Goal: Transaction & Acquisition: Purchase product/service

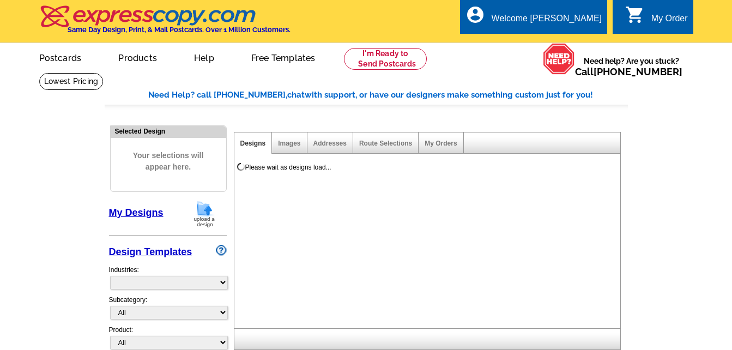
select select "785"
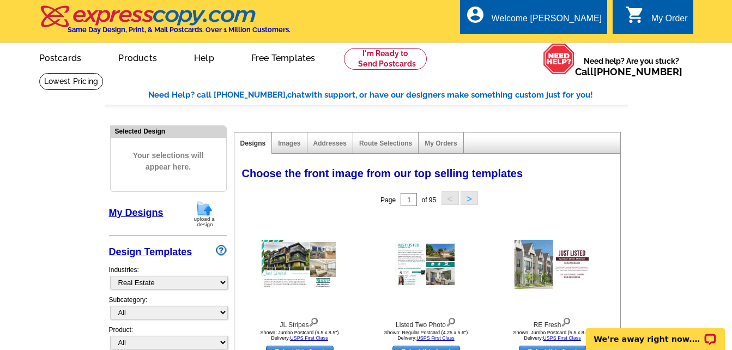
click at [147, 214] on link "My Designs" at bounding box center [136, 212] width 54 height 11
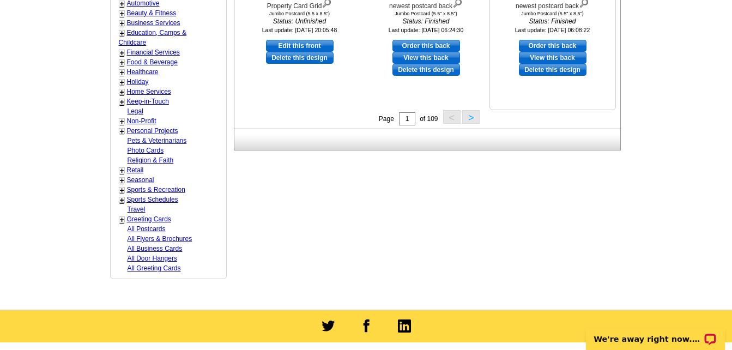
scroll to position [545, 0]
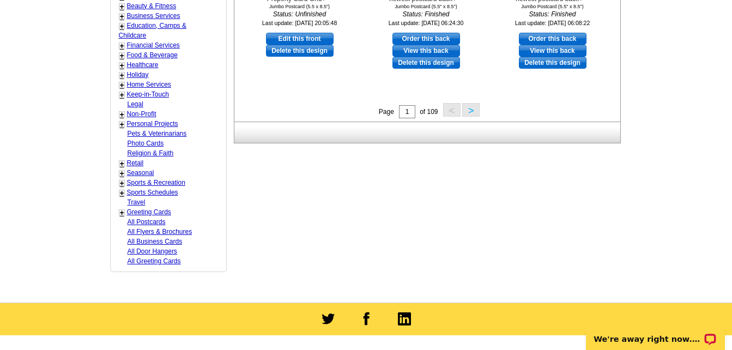
click at [473, 109] on button ">" at bounding box center [470, 110] width 17 height 14
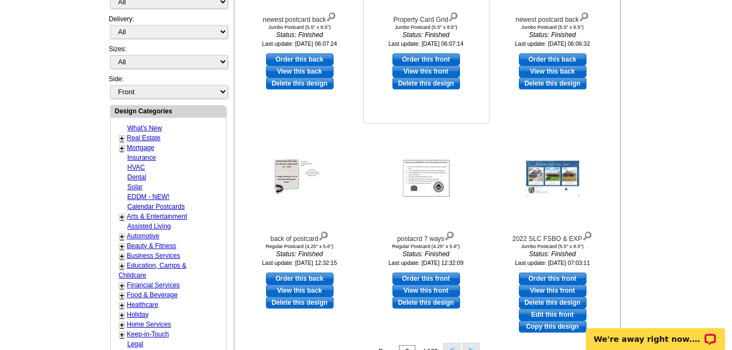
scroll to position [379, 0]
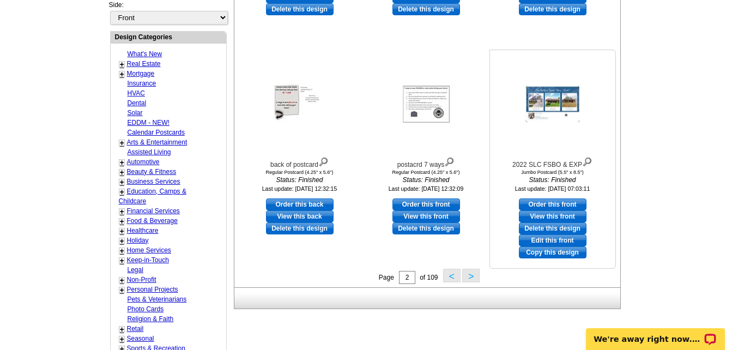
click at [547, 204] on link "Order this front" at bounding box center [553, 204] width 68 height 12
select select "2"
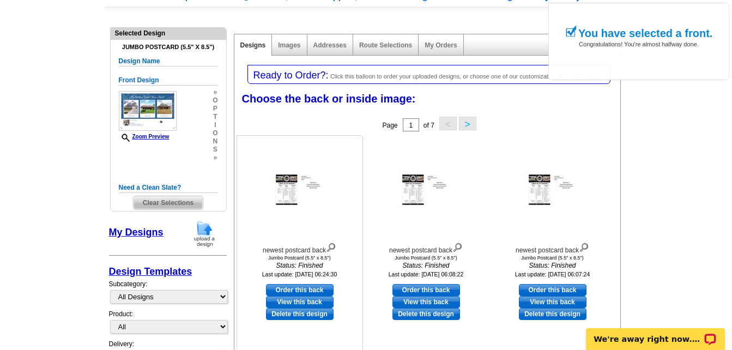
scroll to position [109, 0]
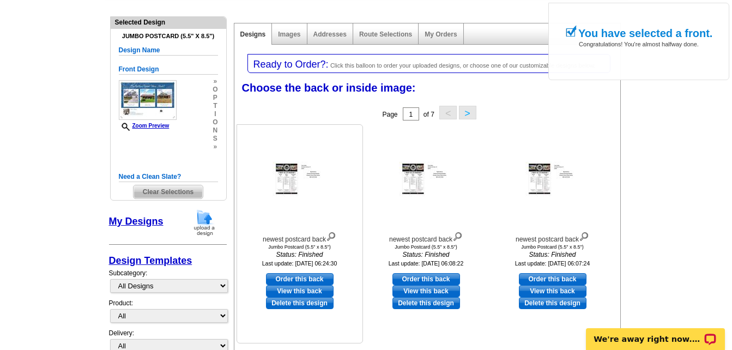
click at [293, 279] on link "Order this back" at bounding box center [300, 279] width 68 height 12
select select "front"
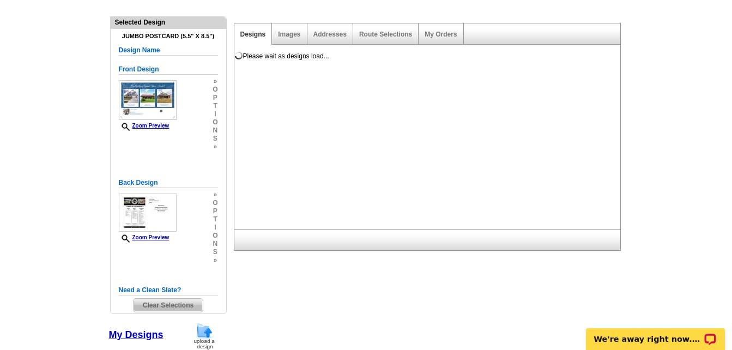
scroll to position [0, 0]
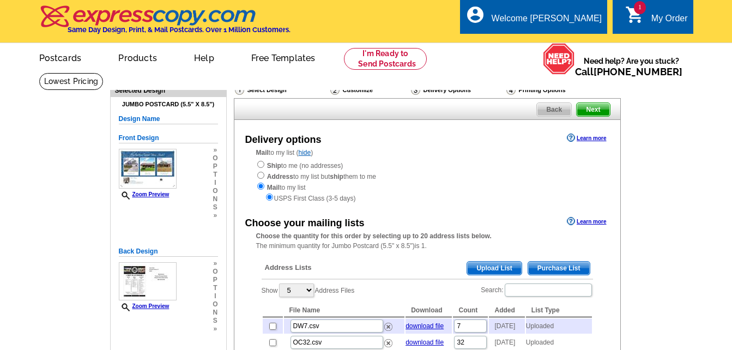
click at [499, 271] on span "Upload List" at bounding box center [494, 267] width 54 height 13
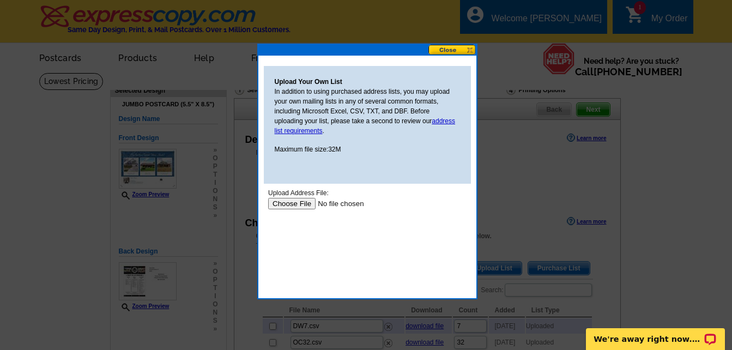
click at [303, 204] on input "file" at bounding box center [336, 203] width 138 height 11
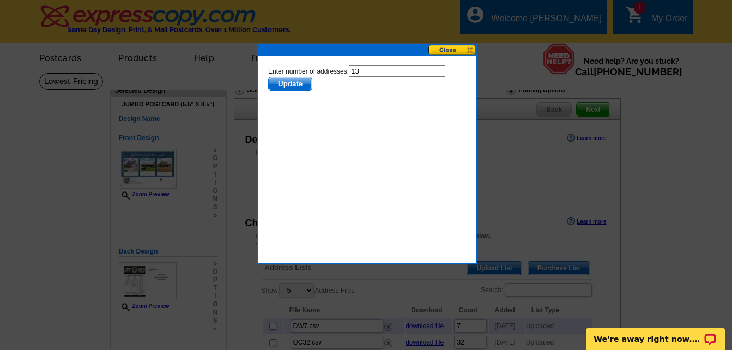
click at [363, 68] on input "13" at bounding box center [396, 70] width 96 height 11
type input "12"
click at [294, 82] on span "Update" at bounding box center [289, 83] width 43 height 13
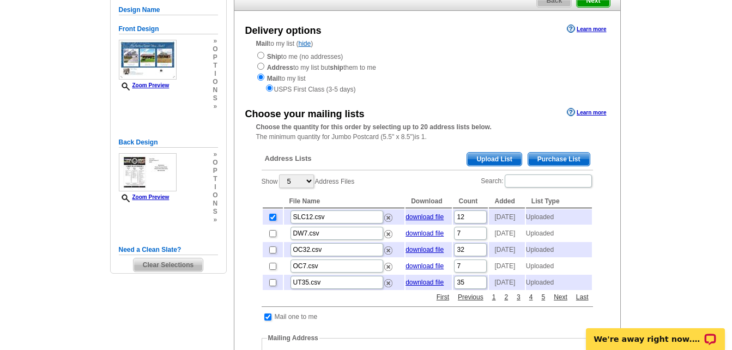
click at [493, 160] on span "Upload List" at bounding box center [494, 159] width 54 height 13
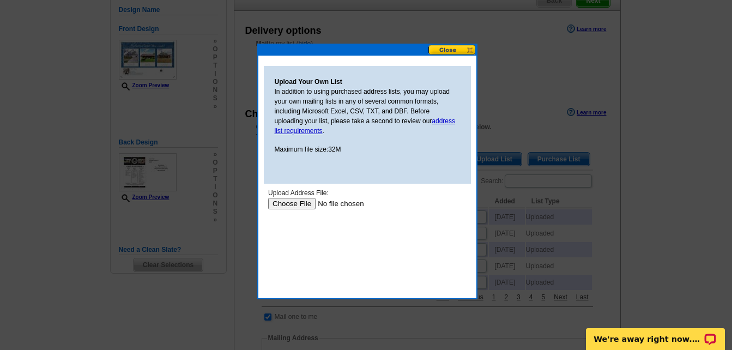
click at [300, 203] on input "file" at bounding box center [336, 203] width 138 height 11
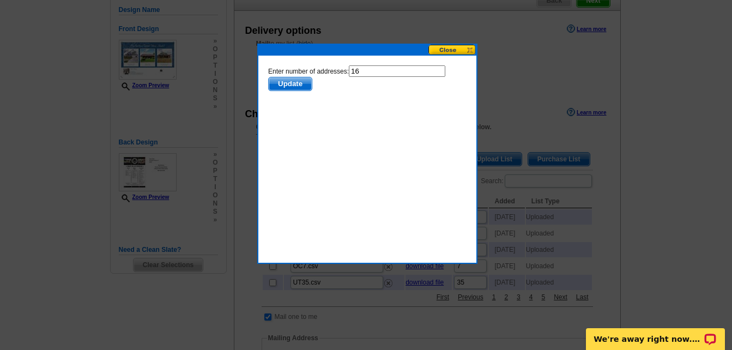
click at [361, 69] on input "16" at bounding box center [396, 70] width 96 height 11
type input "15"
click at [301, 83] on span "Update" at bounding box center [289, 83] width 43 height 13
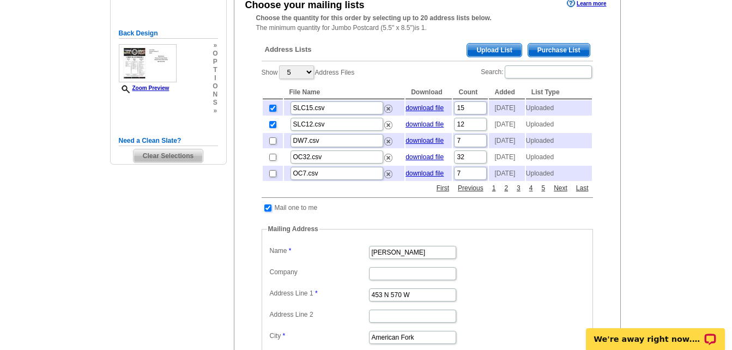
click at [267, 211] on input "checkbox" at bounding box center [267, 207] width 7 height 7
checkbox input "false"
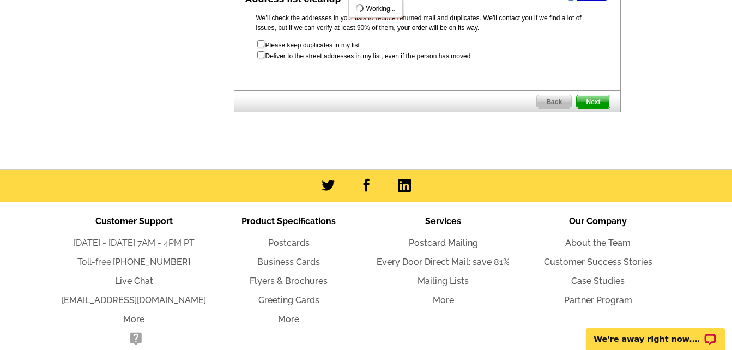
scroll to position [490, 0]
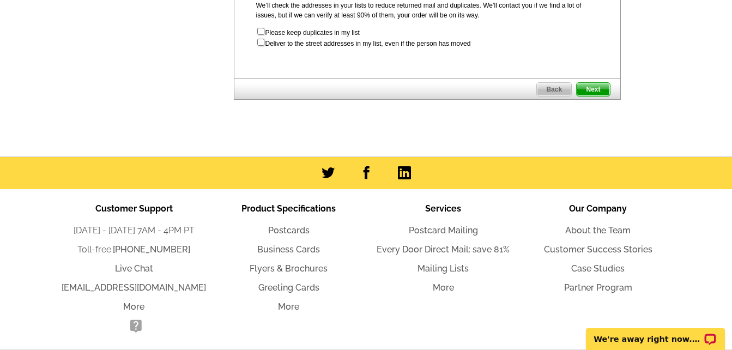
click at [595, 96] on span "Next" at bounding box center [592, 89] width 33 height 13
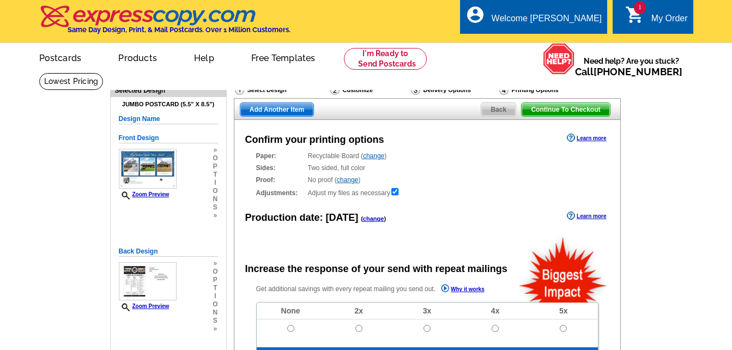
radio input "false"
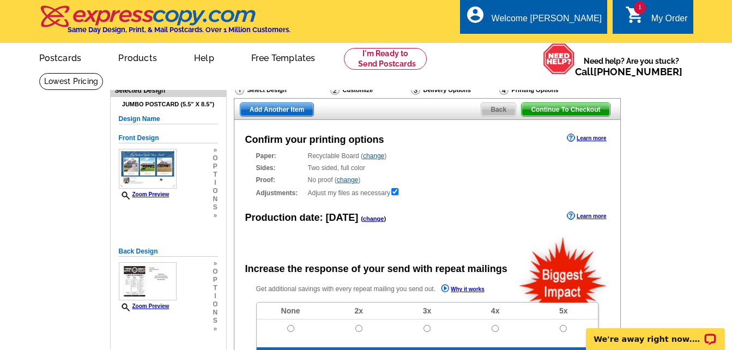
click at [279, 111] on span "Add Another Item" at bounding box center [276, 109] width 73 height 13
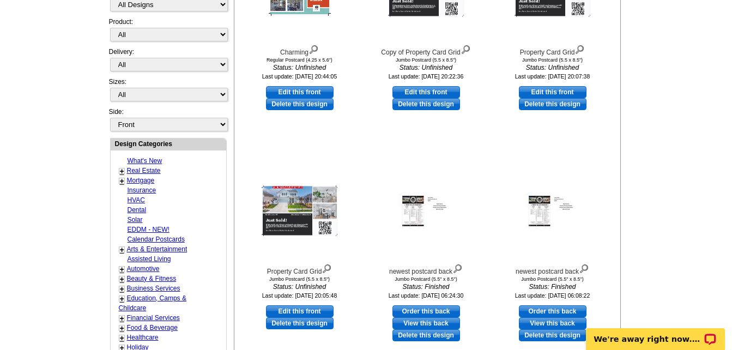
scroll to position [436, 0]
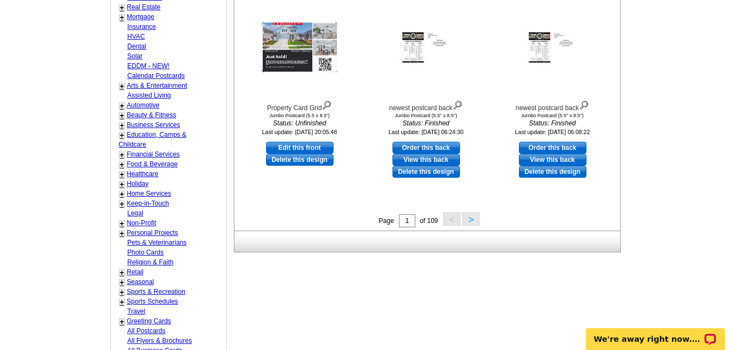
click at [471, 222] on button ">" at bounding box center [470, 219] width 17 height 14
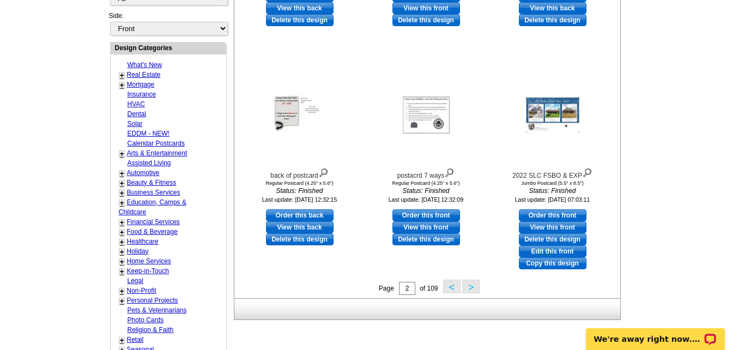
scroll to position [488, 0]
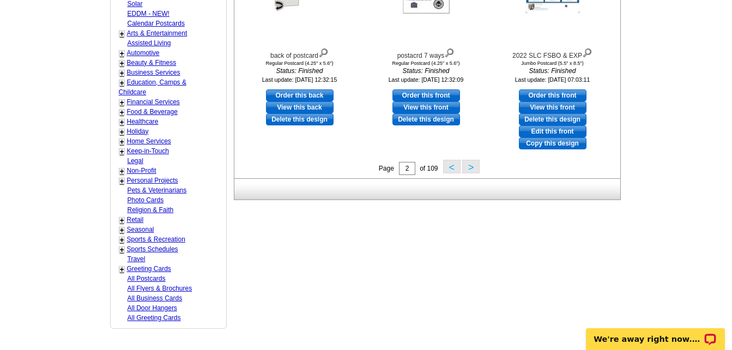
click at [470, 169] on button ">" at bounding box center [470, 167] width 17 height 14
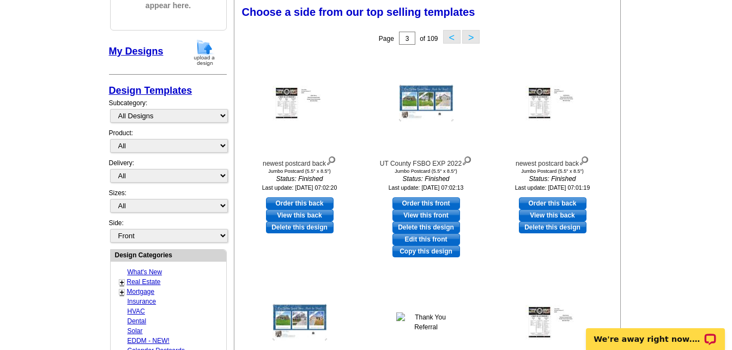
scroll to position [216, 0]
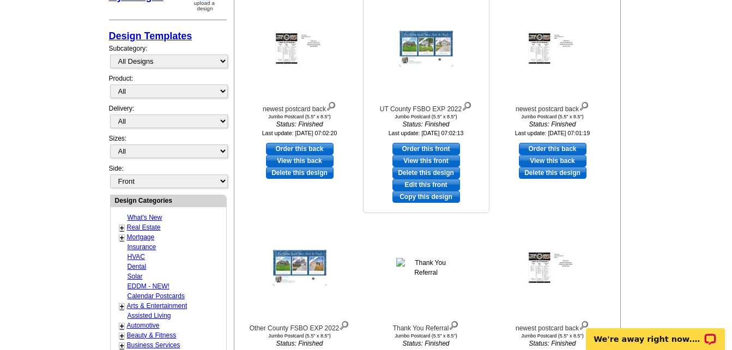
click at [419, 145] on link "Order this front" at bounding box center [426, 149] width 68 height 12
select select "2"
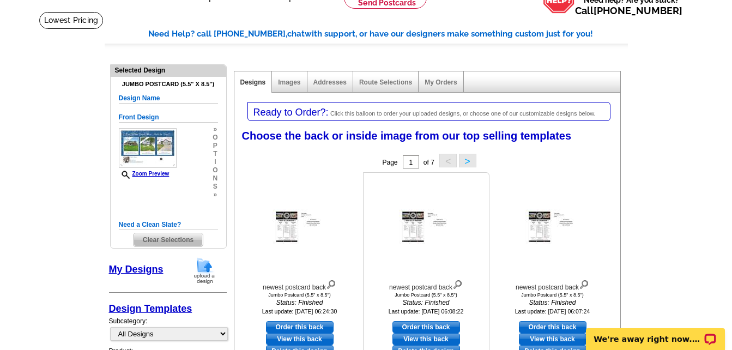
scroll to position [163, 0]
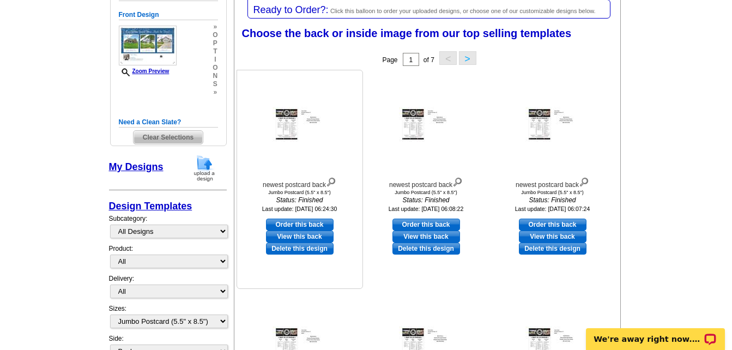
click at [296, 226] on link "Order this back" at bounding box center [300, 224] width 68 height 12
select select "front"
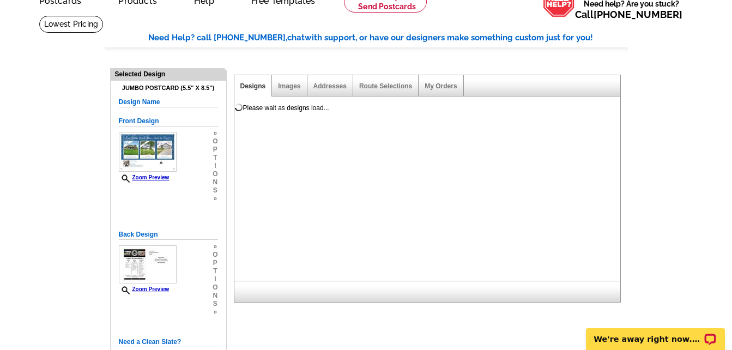
scroll to position [0, 0]
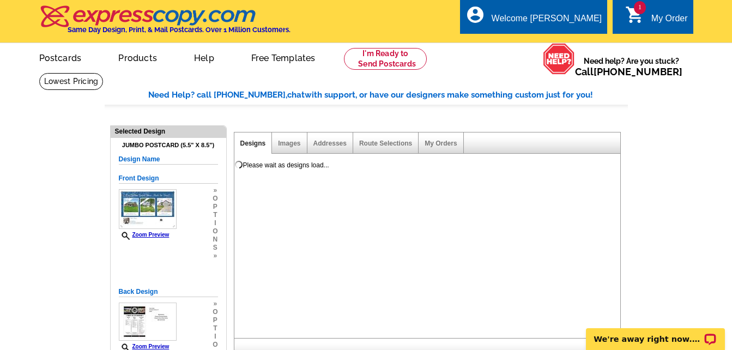
click at [253, 144] on link "Designs" at bounding box center [253, 143] width 26 height 8
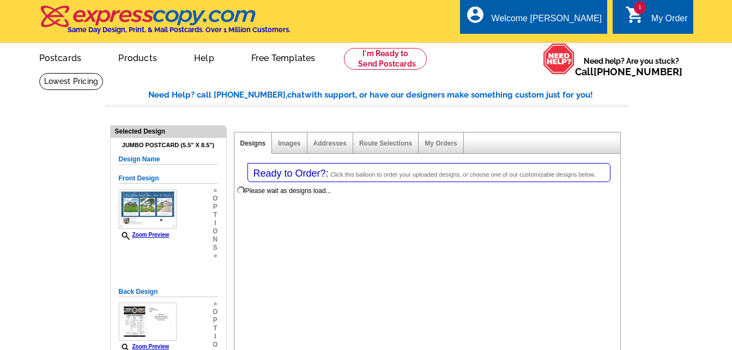
select select "1"
select select "2"
select select "785"
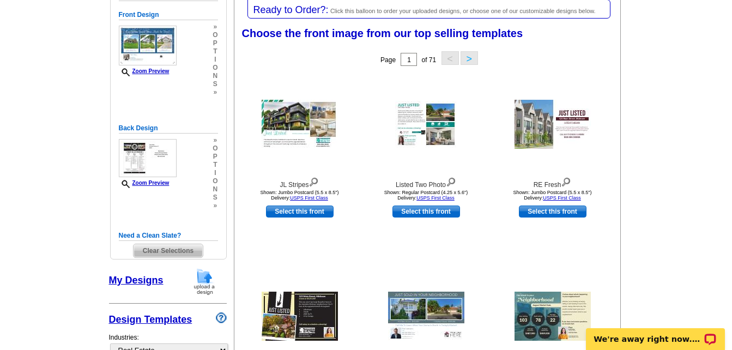
click at [160, 250] on span "Clear Selections" at bounding box center [167, 250] width 69 height 13
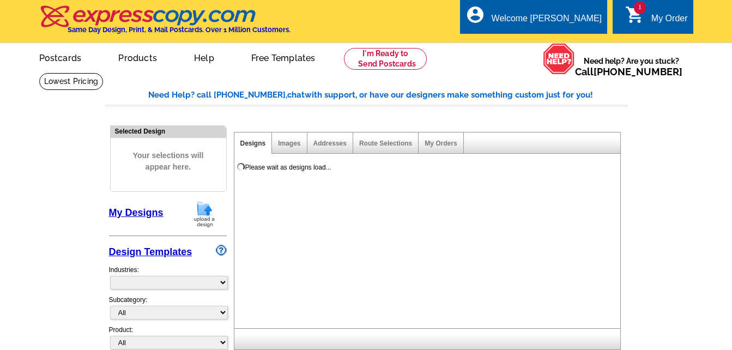
select select "785"
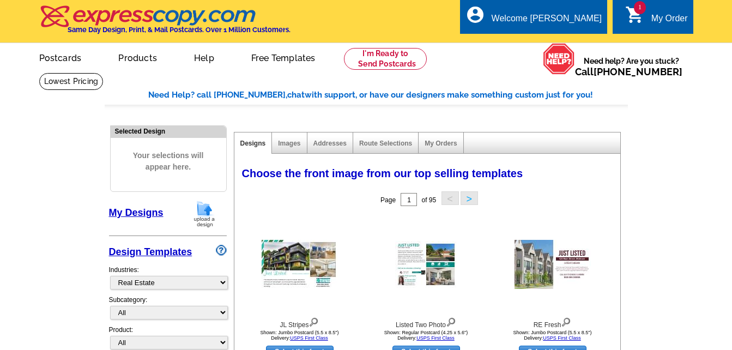
click at [130, 211] on link "My Designs" at bounding box center [136, 212] width 54 height 11
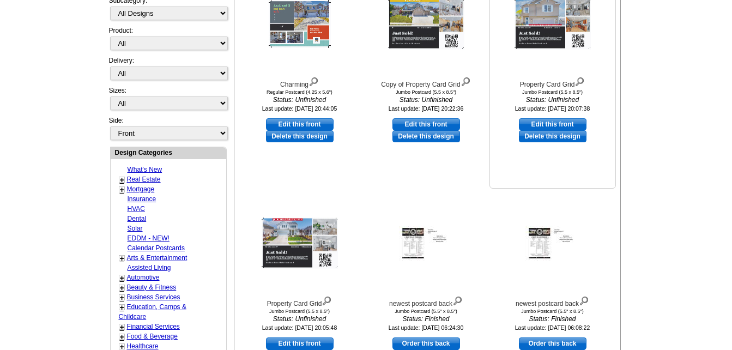
scroll to position [109, 0]
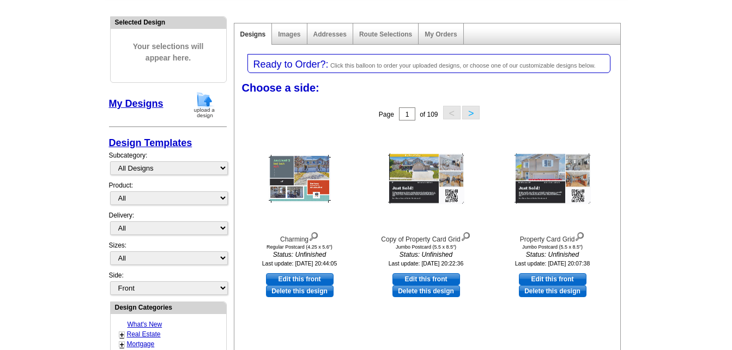
click at [470, 114] on button ">" at bounding box center [470, 113] width 17 height 14
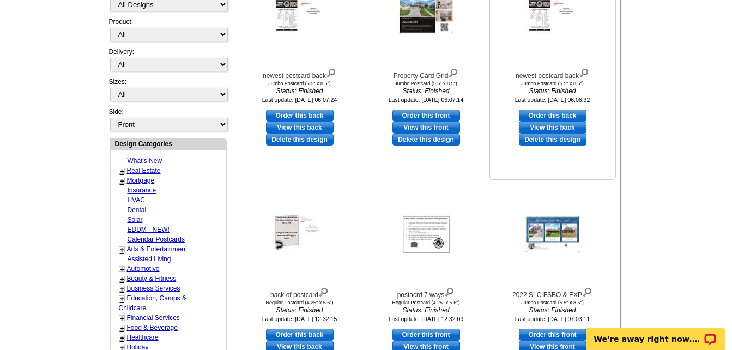
scroll to position [381, 0]
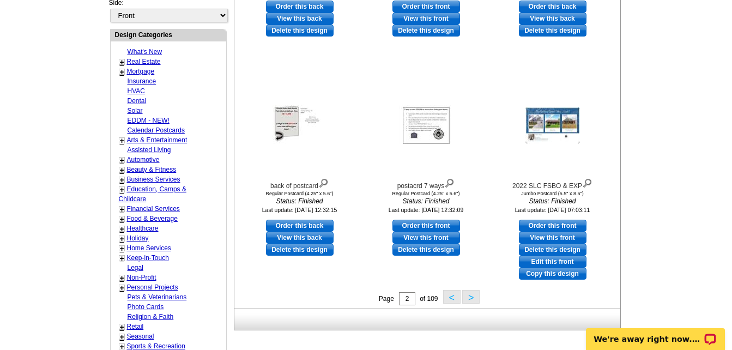
click at [473, 297] on button ">" at bounding box center [470, 297] width 17 height 14
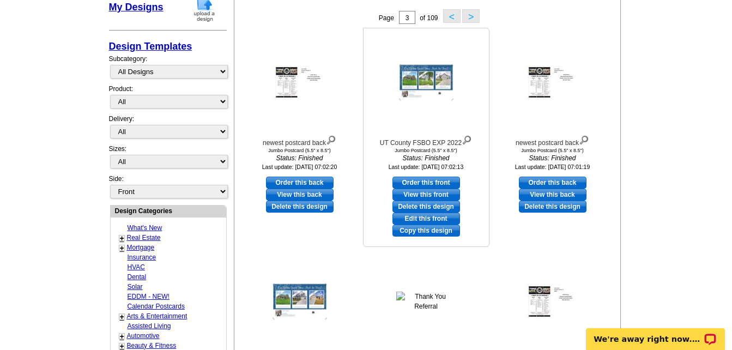
scroll to position [270, 0]
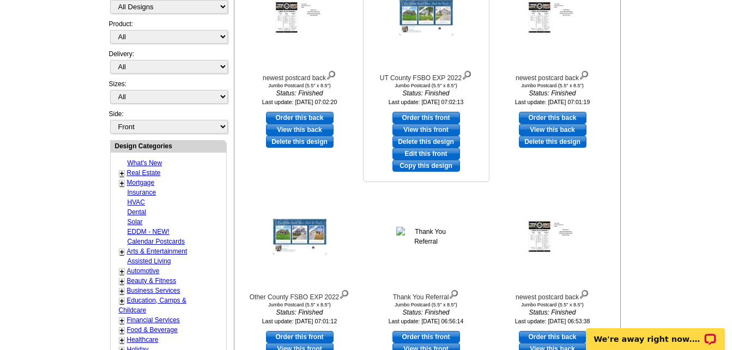
click at [432, 117] on link "Order this front" at bounding box center [426, 118] width 68 height 12
select select "2"
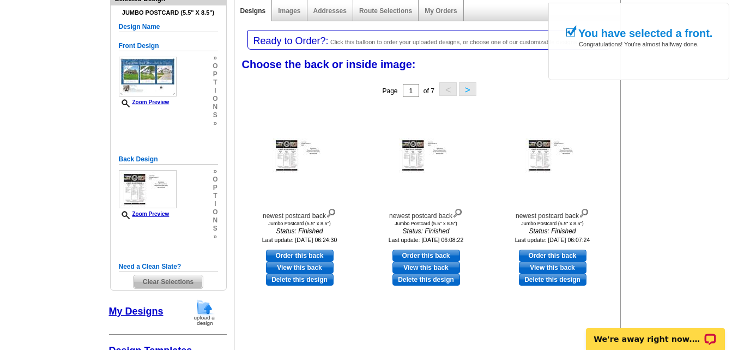
scroll to position [163, 0]
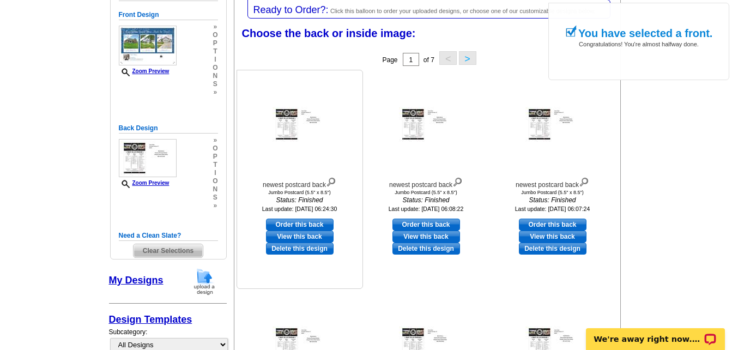
click at [290, 223] on link "Order this back" at bounding box center [300, 224] width 68 height 12
select select "front"
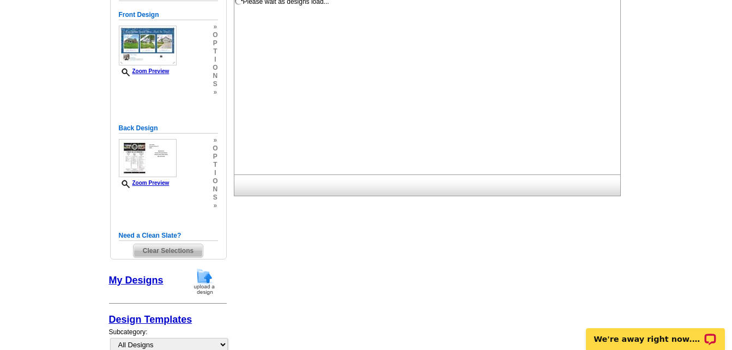
scroll to position [0, 0]
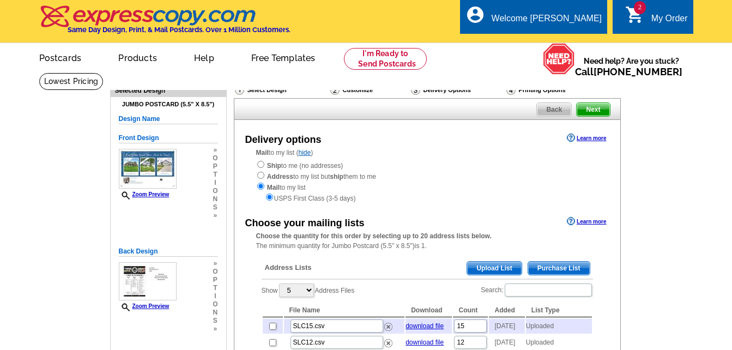
click at [508, 270] on span "Upload List" at bounding box center [494, 267] width 54 height 13
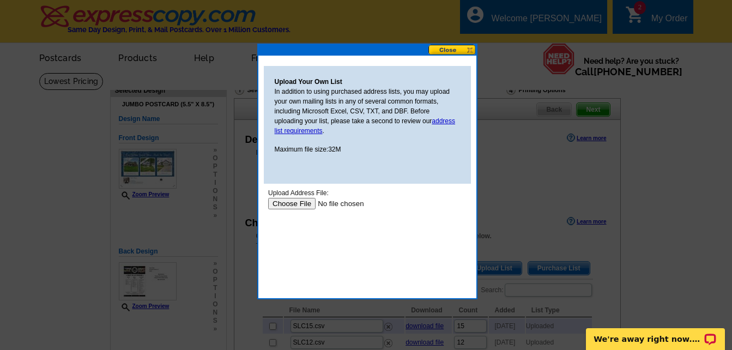
click at [290, 203] on input "file" at bounding box center [336, 203] width 138 height 11
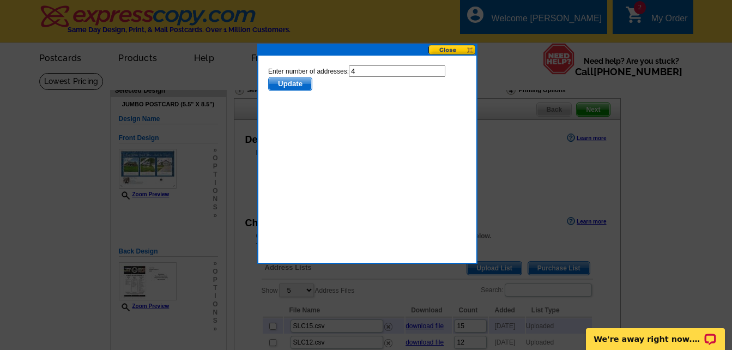
click at [361, 70] on input "4" at bounding box center [396, 70] width 96 height 11
type input "3"
click at [289, 84] on span "Update" at bounding box center [289, 83] width 43 height 13
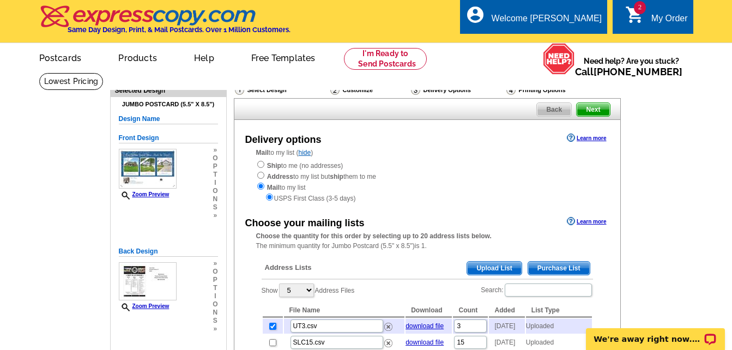
click at [510, 267] on span "Upload List" at bounding box center [494, 267] width 54 height 13
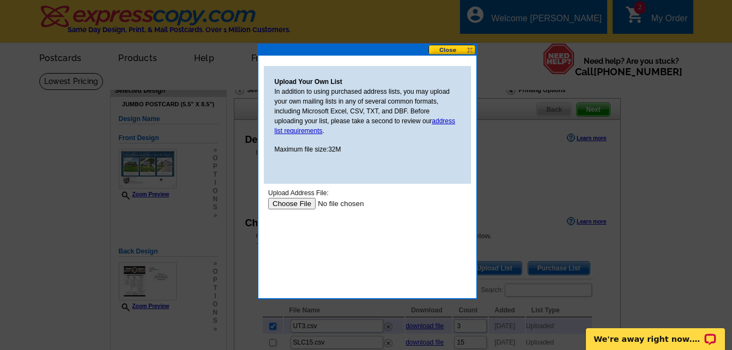
click at [296, 203] on input "file" at bounding box center [336, 203] width 138 height 11
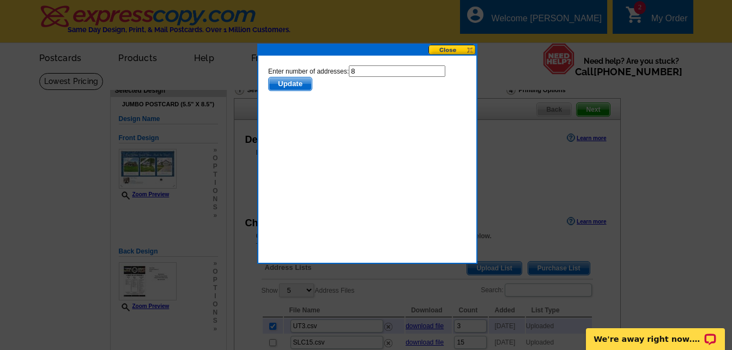
click at [359, 71] on input "8" at bounding box center [396, 70] width 96 height 11
type input "7"
click at [290, 81] on span "Update" at bounding box center [289, 83] width 43 height 13
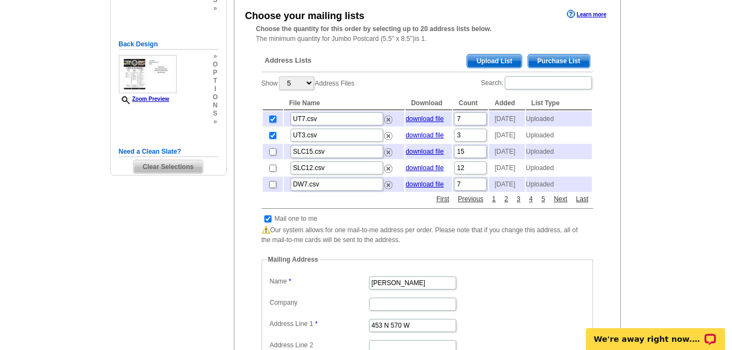
scroll to position [272, 0]
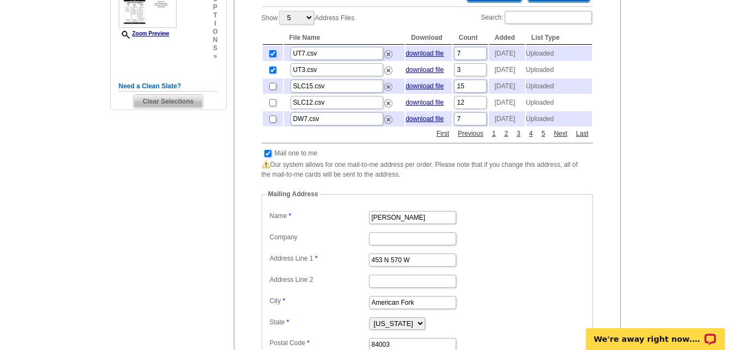
click at [266, 157] on input "checkbox" at bounding box center [267, 153] width 7 height 7
checkbox input "false"
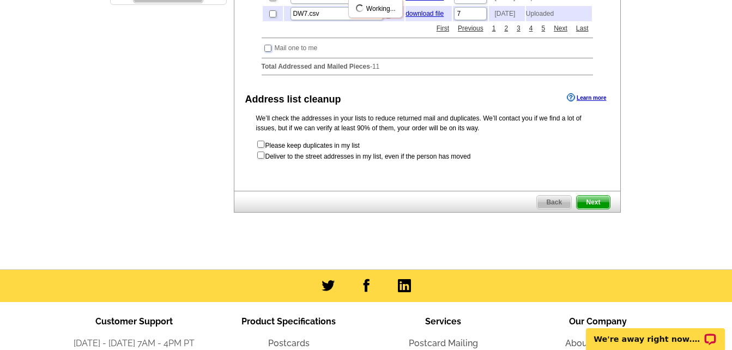
scroll to position [381, 0]
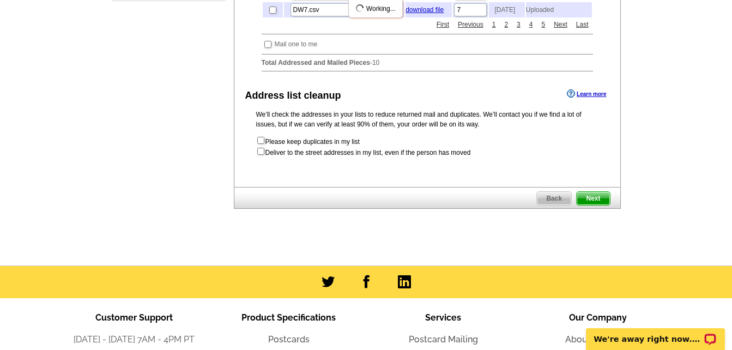
click at [590, 205] on span "Next" at bounding box center [592, 198] width 33 height 13
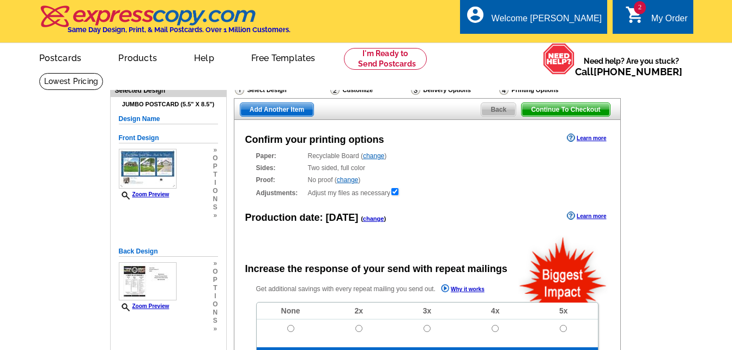
radio input "false"
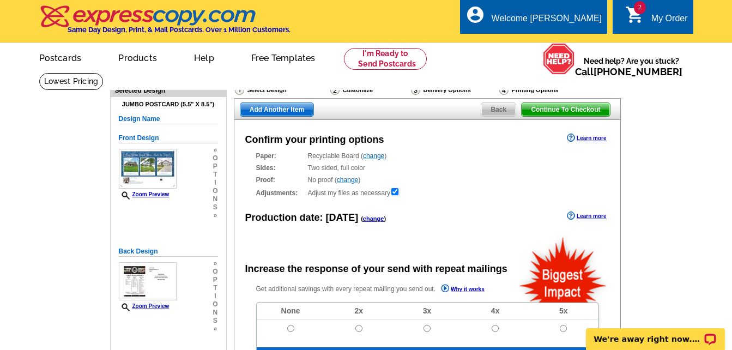
click at [281, 110] on span "Add Another Item" at bounding box center [276, 109] width 73 height 13
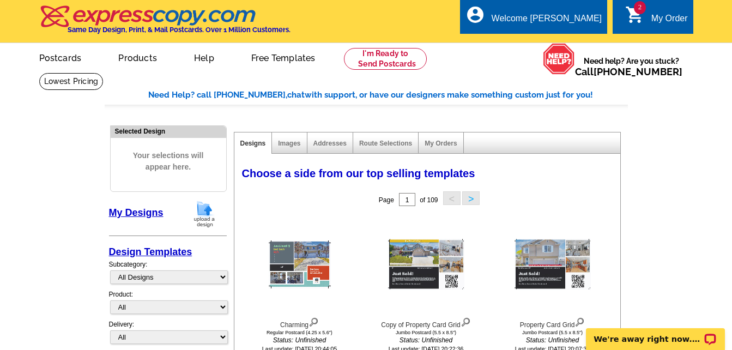
click at [472, 201] on button ">" at bounding box center [470, 198] width 17 height 14
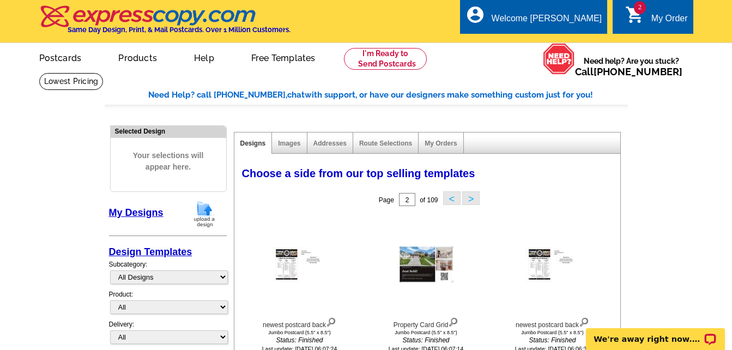
click at [472, 200] on button ">" at bounding box center [470, 198] width 17 height 14
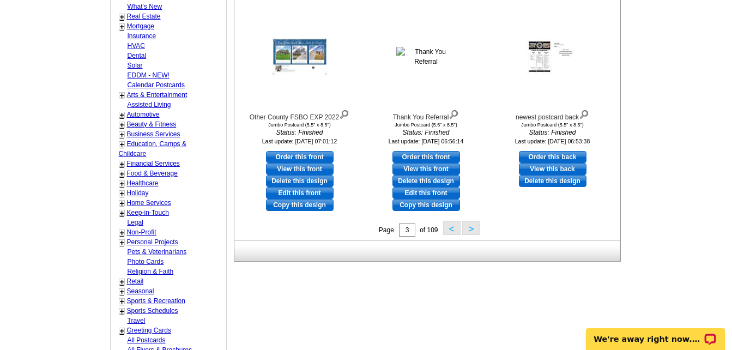
scroll to position [436, 0]
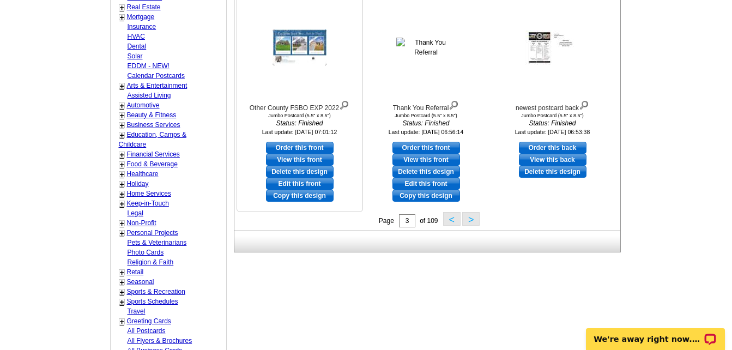
click at [292, 147] on link "Order this front" at bounding box center [300, 148] width 68 height 12
select select "2"
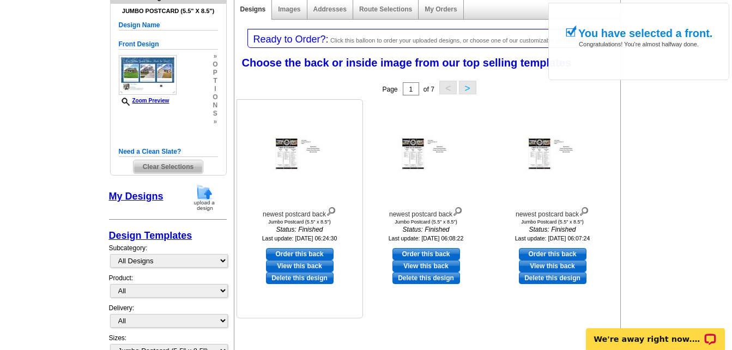
scroll to position [163, 0]
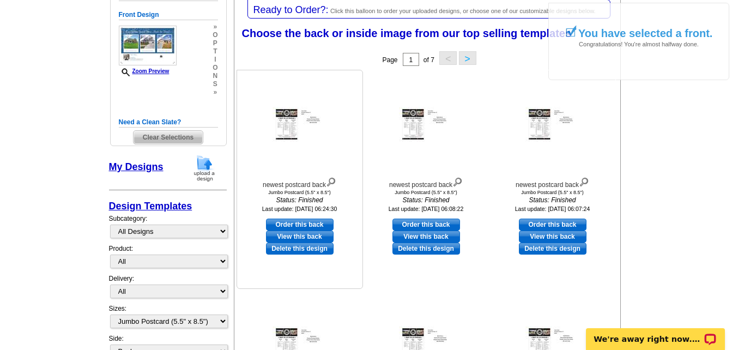
click at [291, 224] on link "Order this back" at bounding box center [300, 224] width 68 height 12
select select "front"
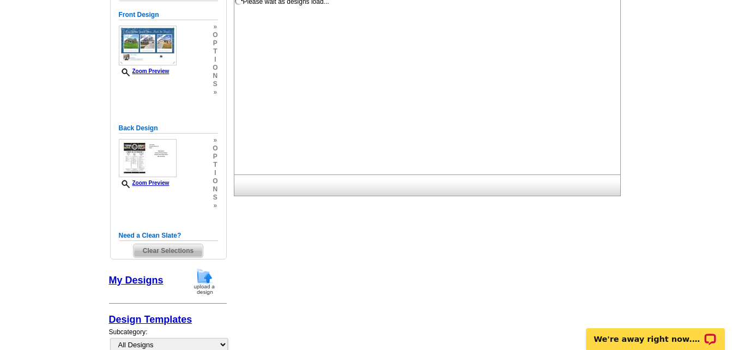
scroll to position [0, 0]
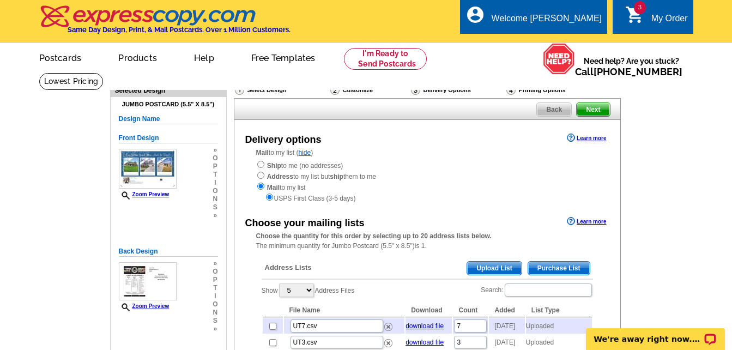
click at [488, 271] on span "Upload List" at bounding box center [494, 267] width 54 height 13
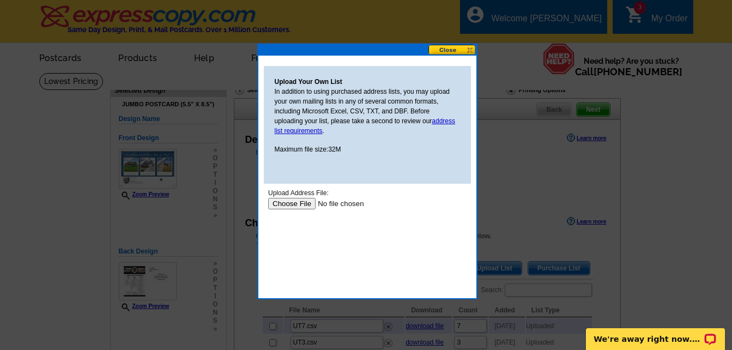
click at [288, 206] on input "file" at bounding box center [336, 203] width 138 height 11
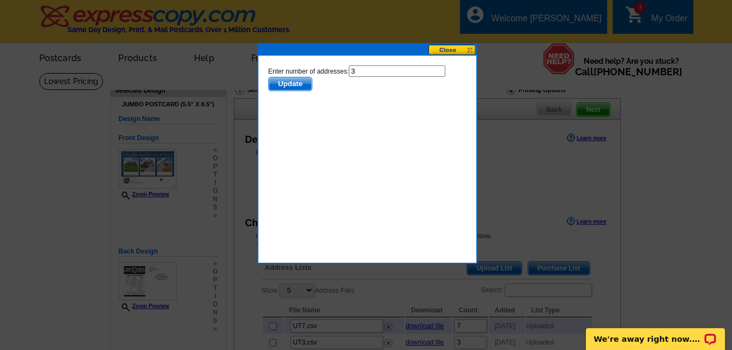
click at [358, 72] on input "3" at bounding box center [396, 70] width 96 height 11
type input "2"
click at [294, 82] on span "Update" at bounding box center [289, 83] width 43 height 13
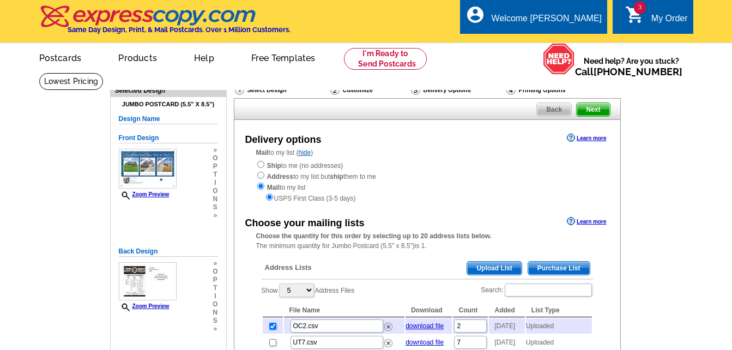
click at [491, 270] on span "Upload List" at bounding box center [494, 267] width 54 height 13
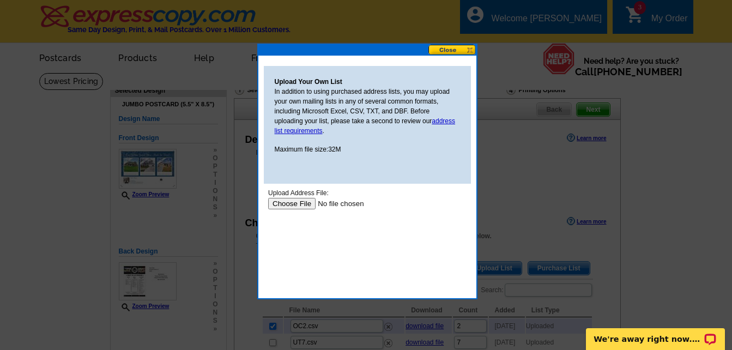
click at [290, 204] on input "file" at bounding box center [336, 203] width 138 height 11
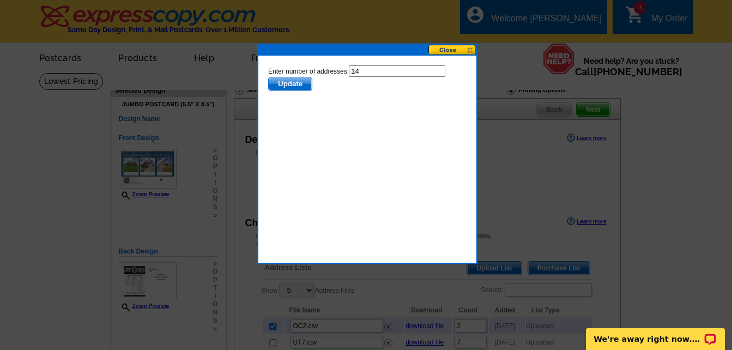
click at [368, 69] on input "14" at bounding box center [396, 70] width 96 height 11
type input "13"
click at [283, 86] on span "Update" at bounding box center [289, 83] width 43 height 13
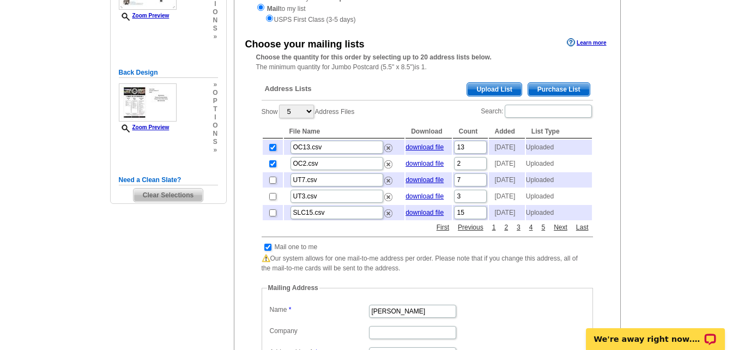
scroll to position [272, 0]
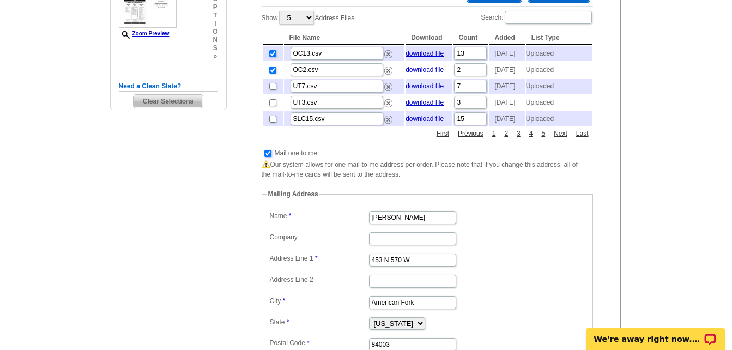
click at [269, 157] on input "checkbox" at bounding box center [267, 153] width 7 height 7
checkbox input "false"
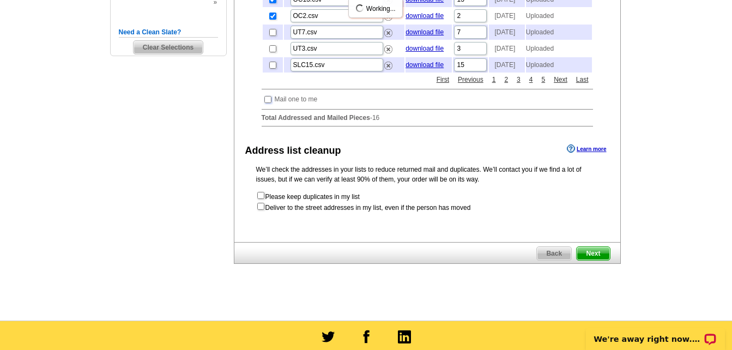
scroll to position [436, 0]
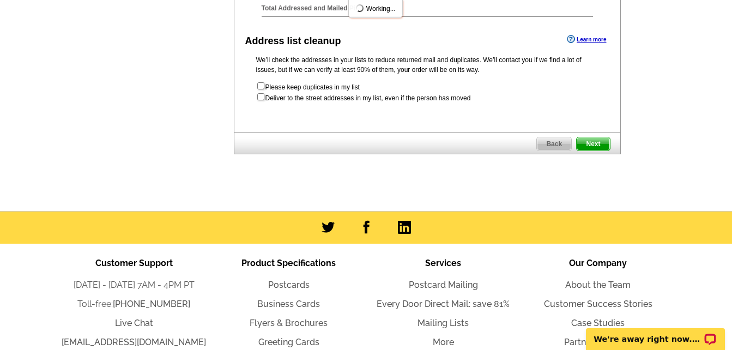
click at [594, 150] on span "Next" at bounding box center [592, 143] width 33 height 13
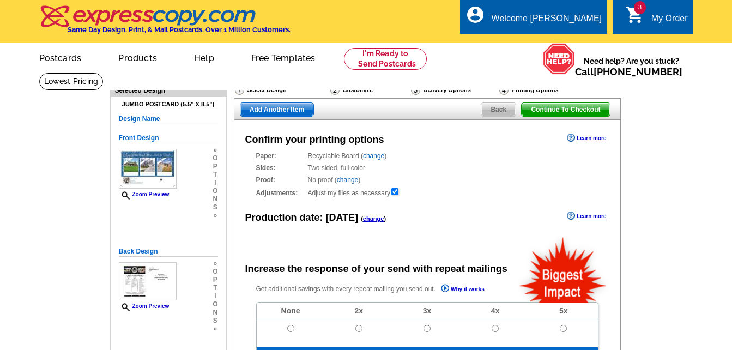
radio input "false"
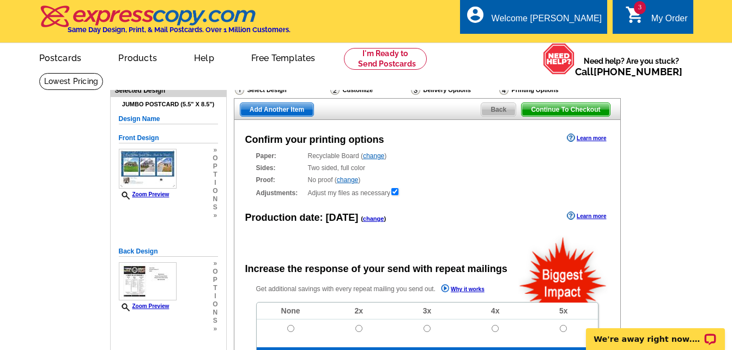
click at [288, 109] on span "Add Another Item" at bounding box center [276, 109] width 73 height 13
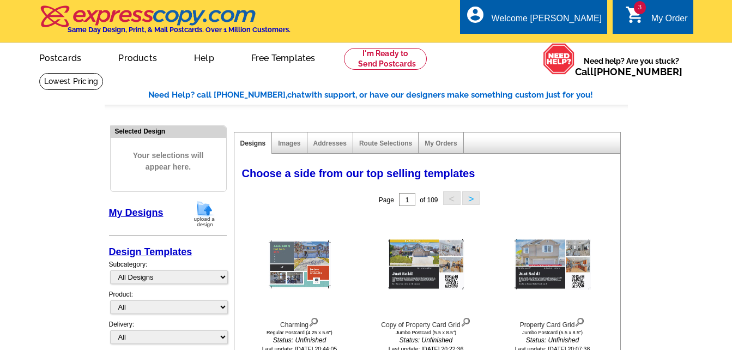
click at [471, 202] on button ">" at bounding box center [470, 198] width 17 height 14
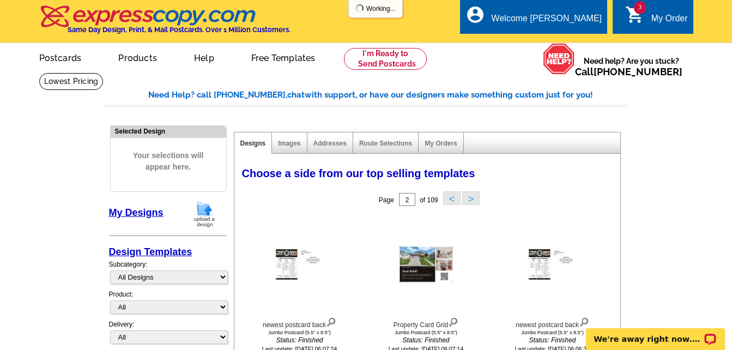
click at [471, 202] on button ">" at bounding box center [470, 198] width 17 height 14
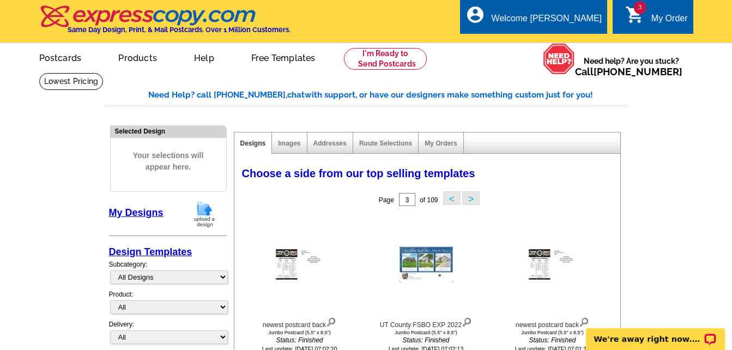
click at [471, 202] on button ">" at bounding box center [470, 198] width 17 height 14
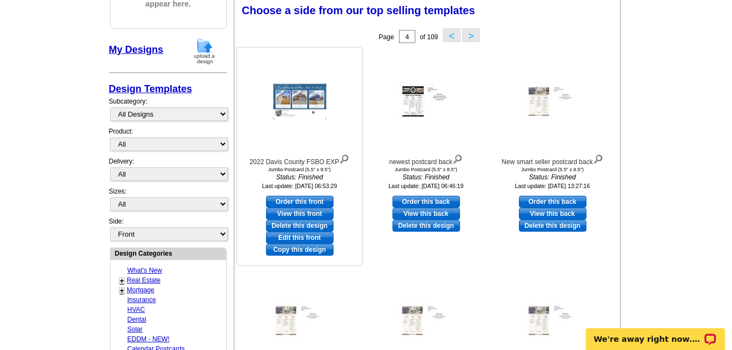
scroll to position [163, 0]
click at [314, 203] on link "Order this front" at bounding box center [300, 201] width 68 height 12
select select "2"
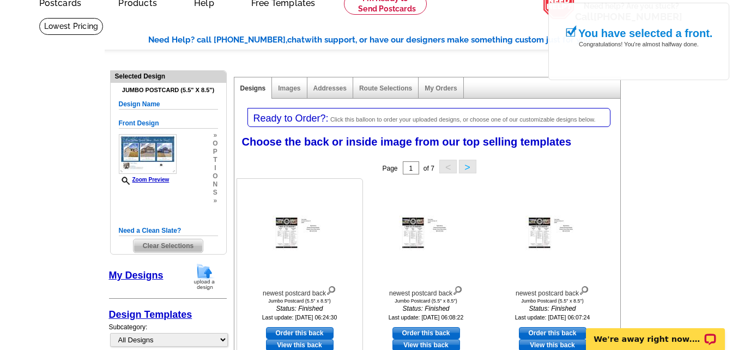
scroll to position [109, 0]
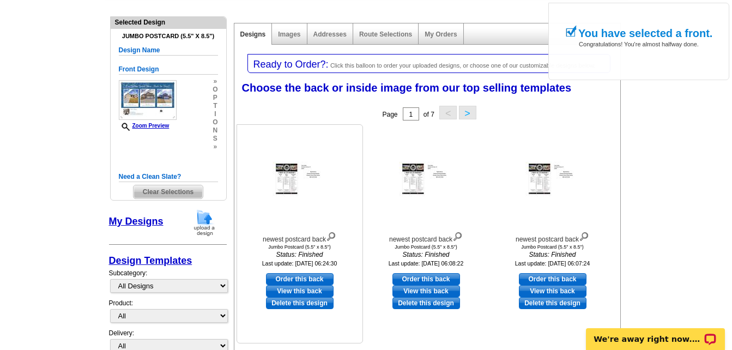
click at [298, 276] on link "Order this back" at bounding box center [300, 279] width 68 height 12
select select "front"
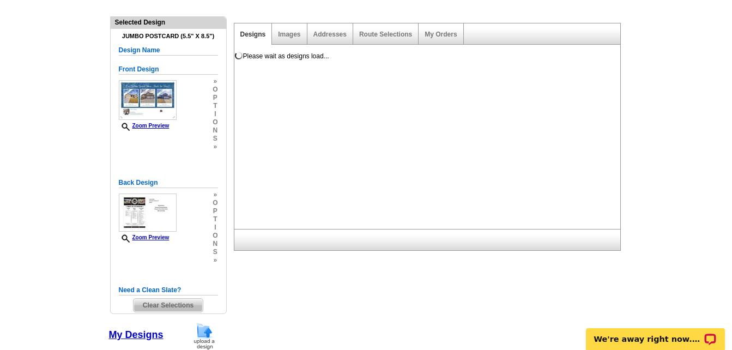
scroll to position [0, 0]
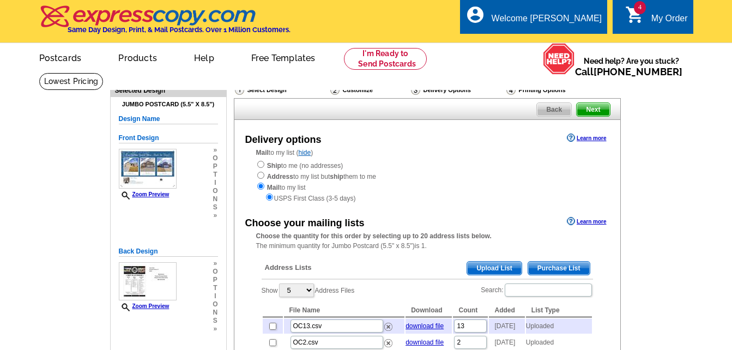
click at [489, 265] on span "Upload List" at bounding box center [494, 267] width 54 height 13
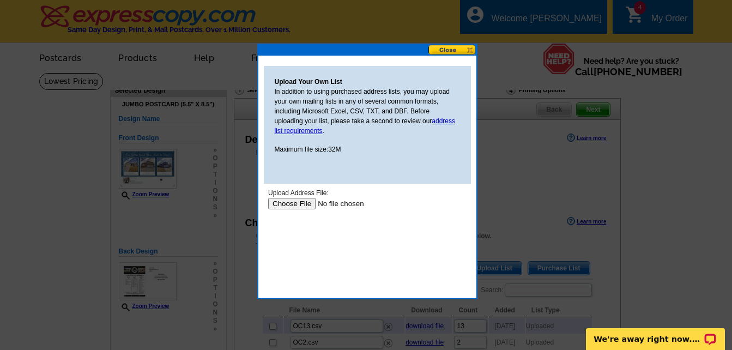
click at [297, 204] on input "file" at bounding box center [336, 203] width 138 height 11
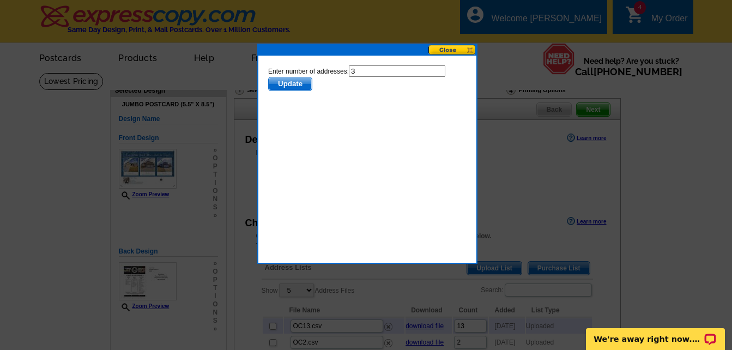
click at [364, 73] on input "3" at bounding box center [396, 70] width 96 height 11
type input "2"
click at [295, 84] on span "Update" at bounding box center [289, 83] width 43 height 13
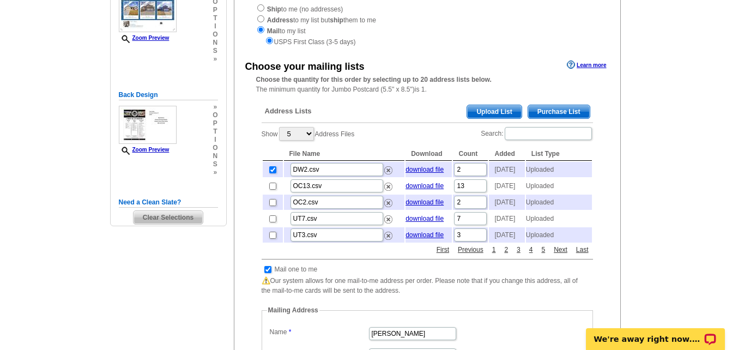
scroll to position [163, 0]
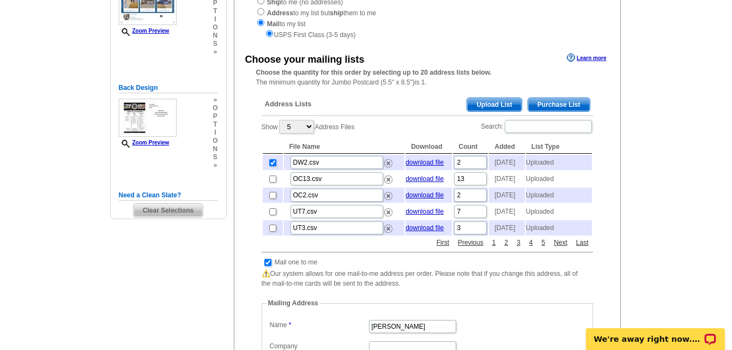
click at [269, 266] on input "checkbox" at bounding box center [267, 262] width 7 height 7
checkbox input "false"
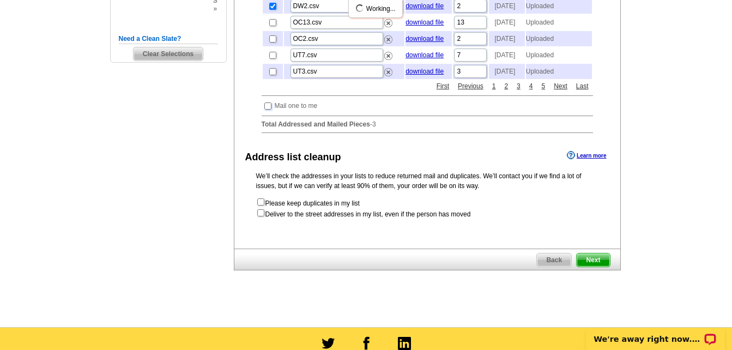
scroll to position [381, 0]
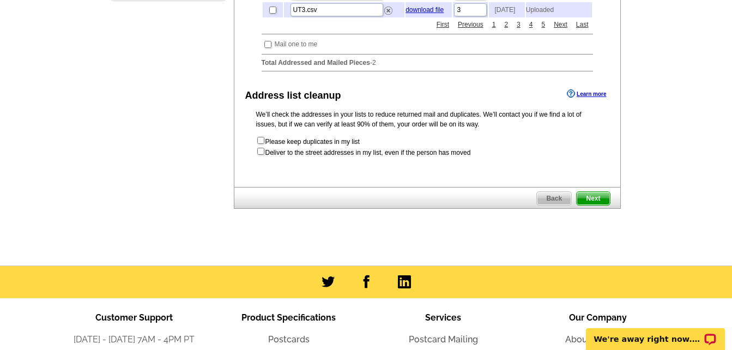
click at [595, 205] on span "Next" at bounding box center [592, 198] width 33 height 13
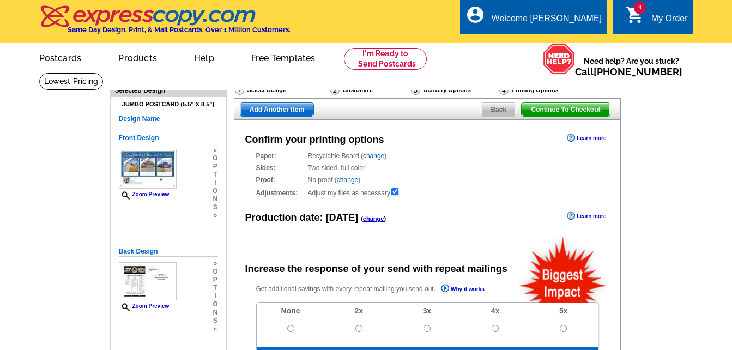
radio input "false"
click at [291, 111] on span "Add Another Item" at bounding box center [276, 109] width 73 height 13
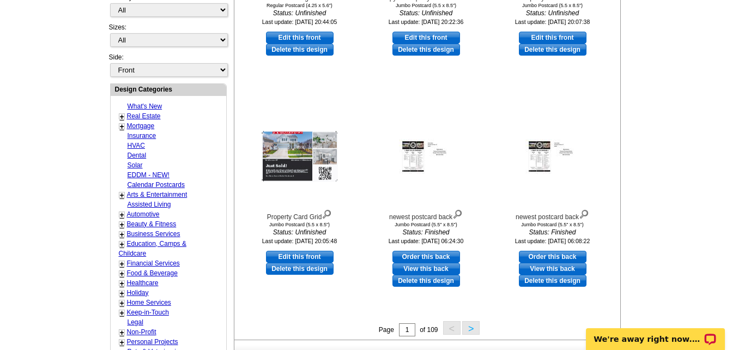
scroll to position [436, 0]
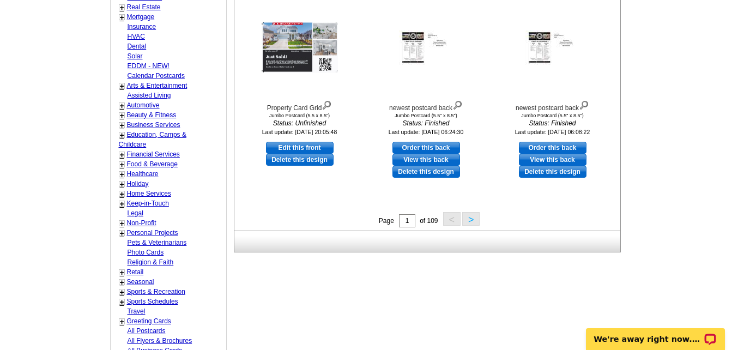
click at [472, 223] on button ">" at bounding box center [470, 219] width 17 height 14
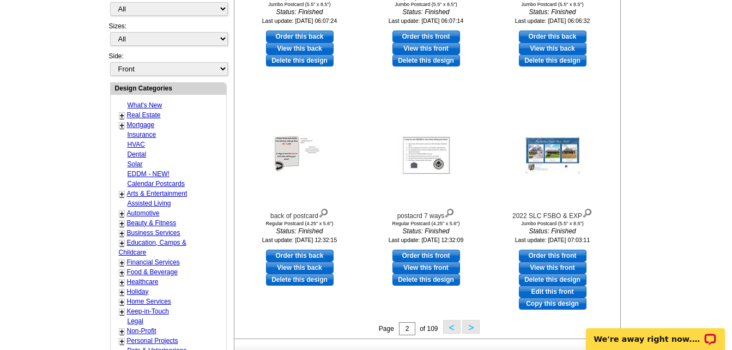
scroll to position [434, 0]
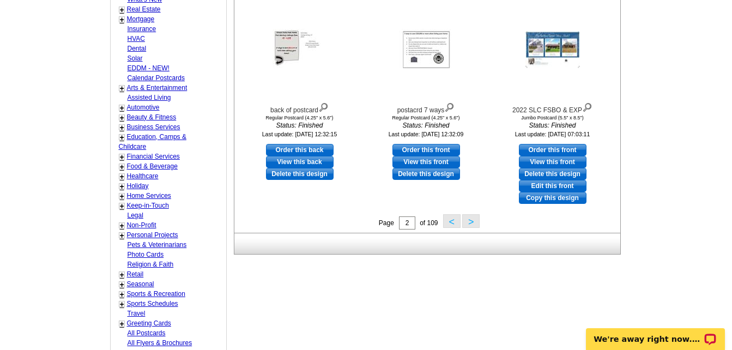
click at [471, 222] on button ">" at bounding box center [470, 221] width 17 height 14
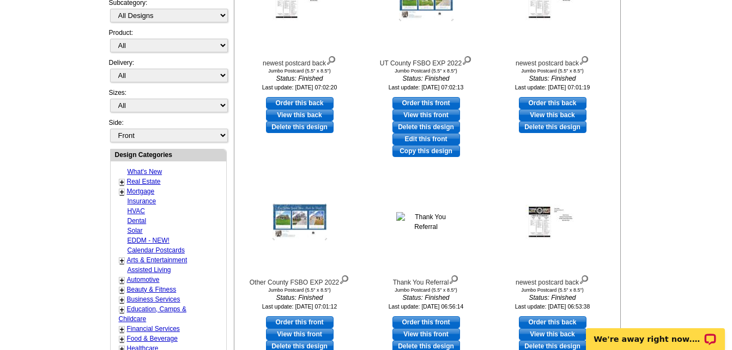
scroll to position [325, 0]
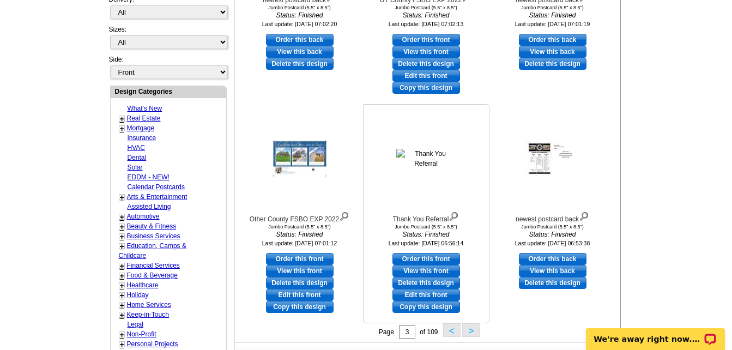
click at [431, 257] on link "Order this front" at bounding box center [426, 259] width 68 height 12
select select "2"
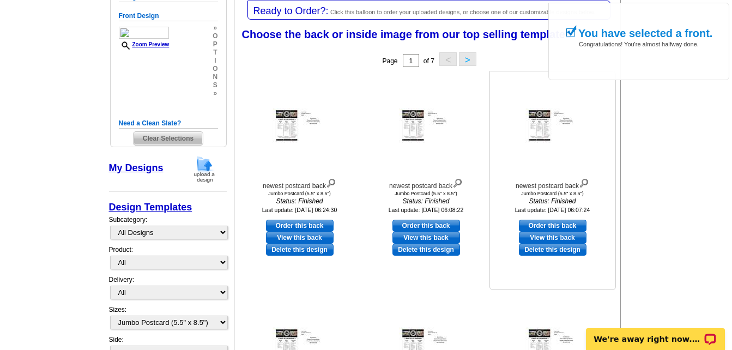
scroll to position [163, 0]
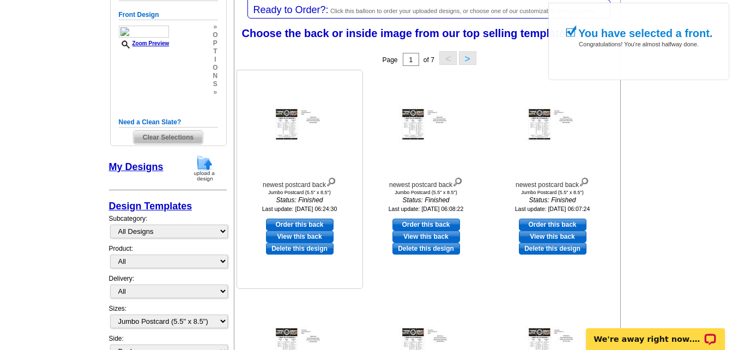
click at [295, 224] on link "Order this back" at bounding box center [300, 224] width 68 height 12
select select "front"
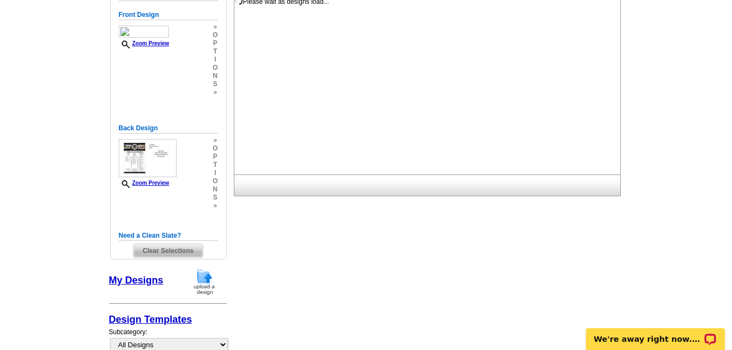
scroll to position [0, 0]
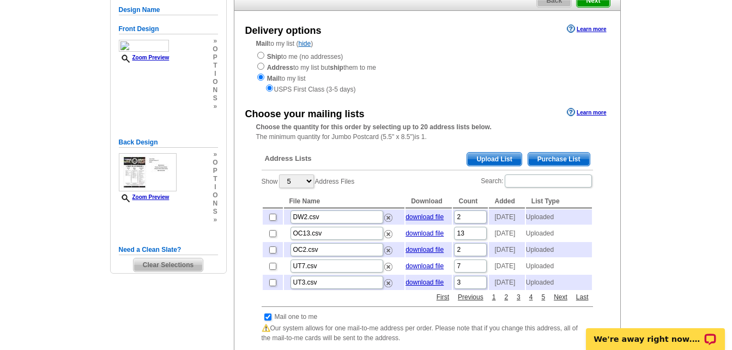
click at [492, 160] on span "Upload List" at bounding box center [494, 159] width 54 height 13
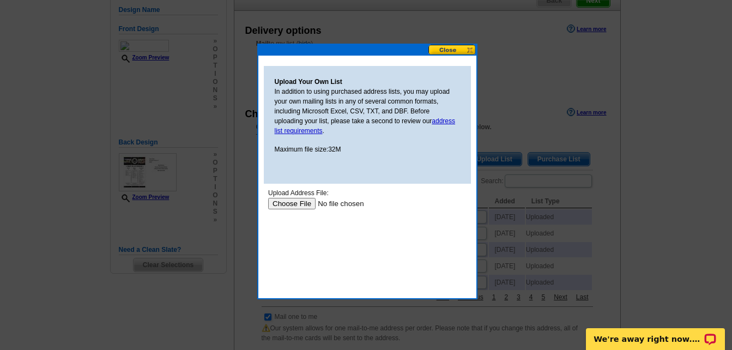
click at [289, 205] on input "file" at bounding box center [336, 203] width 138 height 11
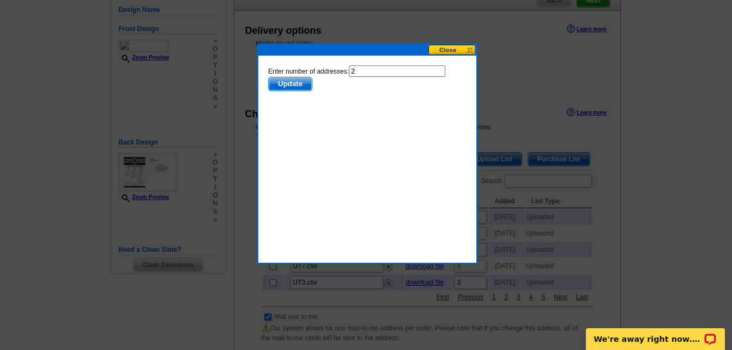
click at [357, 71] on input "2" at bounding box center [396, 70] width 96 height 11
type input "1"
click at [297, 83] on span "Update" at bounding box center [289, 83] width 43 height 13
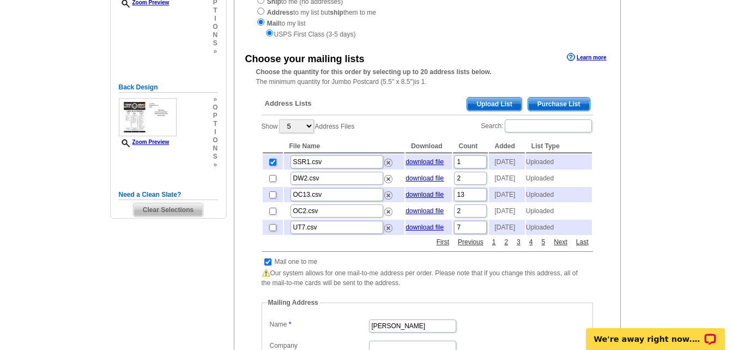
scroll to position [272, 0]
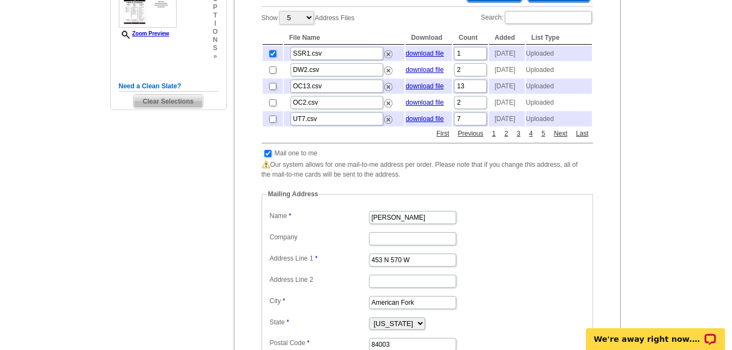
click at [269, 157] on input "checkbox" at bounding box center [267, 153] width 7 height 7
checkbox input "false"
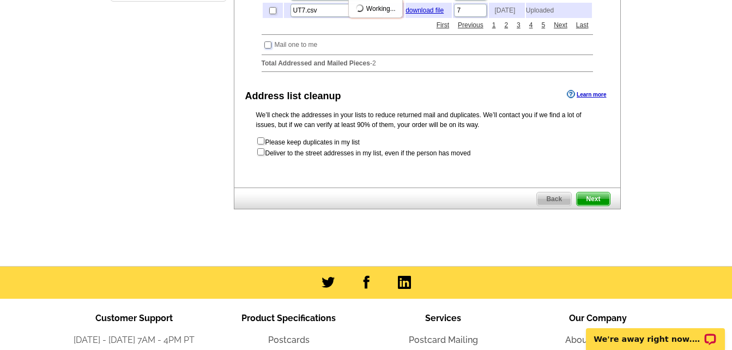
scroll to position [381, 0]
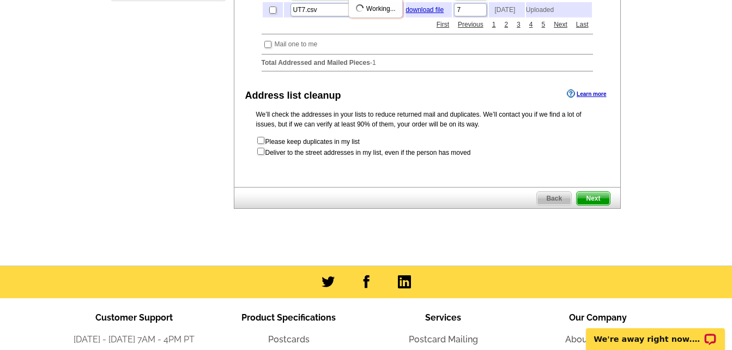
click at [598, 205] on span "Next" at bounding box center [592, 198] width 33 height 13
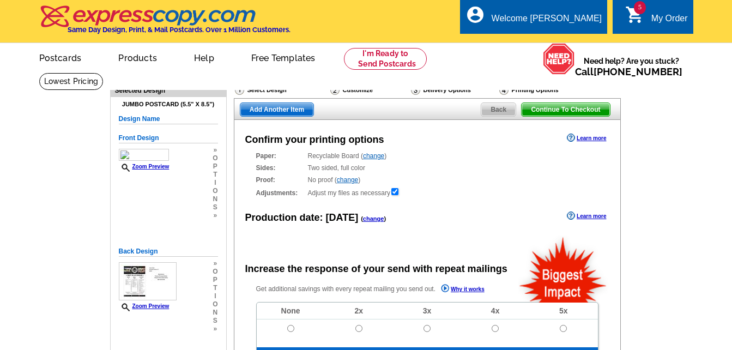
radio input "false"
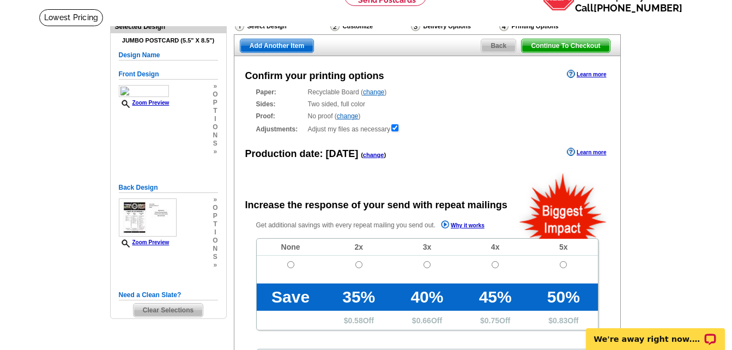
scroll to position [163, 0]
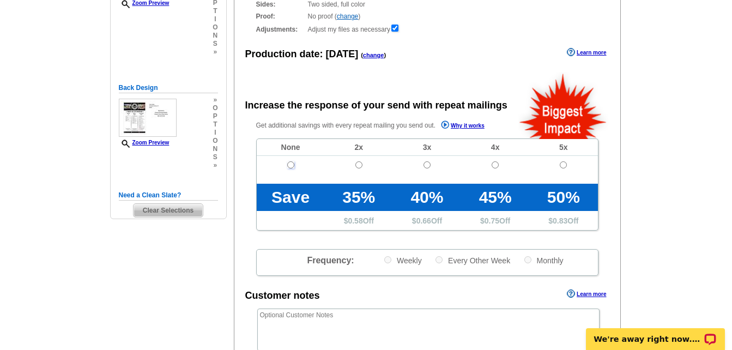
click at [289, 166] on input "radio" at bounding box center [290, 164] width 7 height 7
radio input "true"
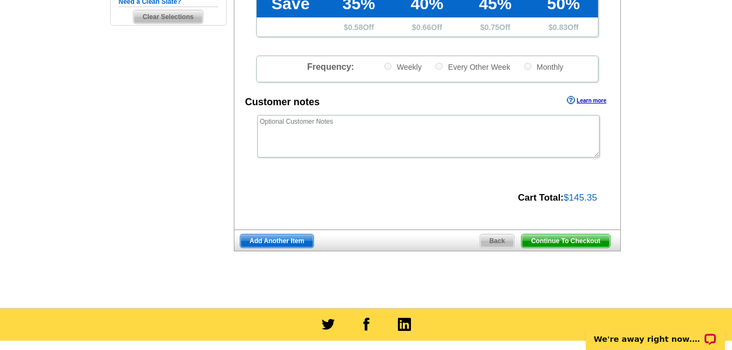
scroll to position [381, 0]
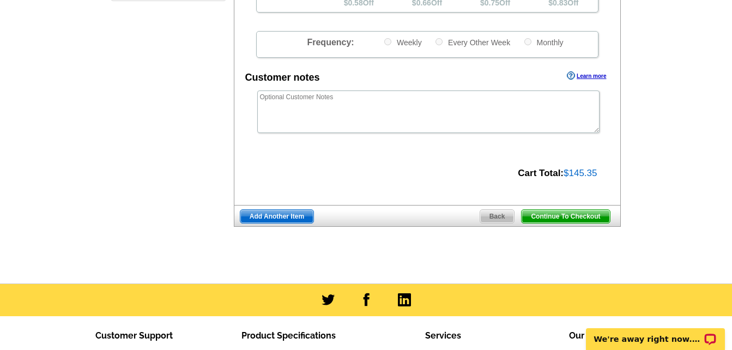
click at [576, 218] on span "Continue To Checkout" at bounding box center [565, 216] width 88 height 13
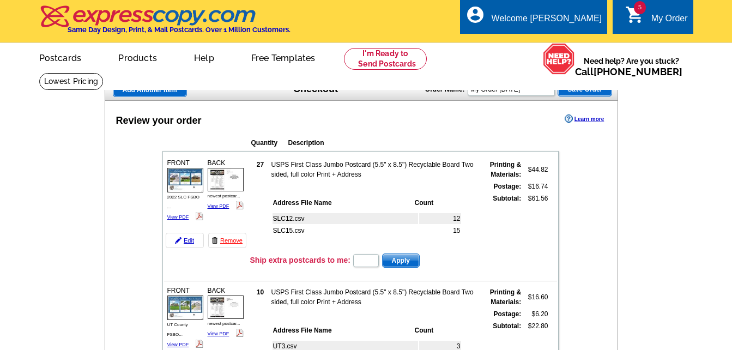
scroll to position [13, 0]
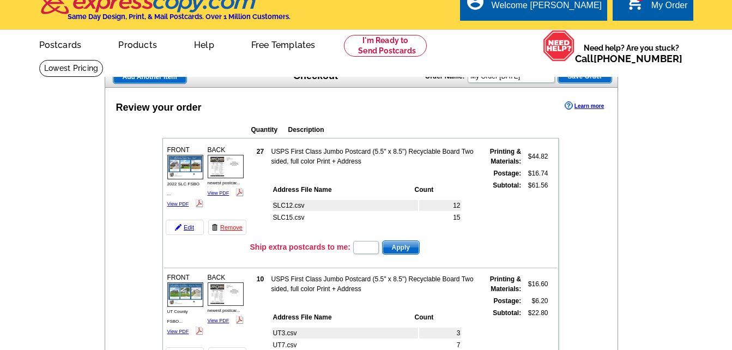
click at [371, 150] on td "USPS First Class Jumbo Postcard (5.5" x 8.5") Recyclable Board Two sided, full …" at bounding box center [373, 156] width 205 height 21
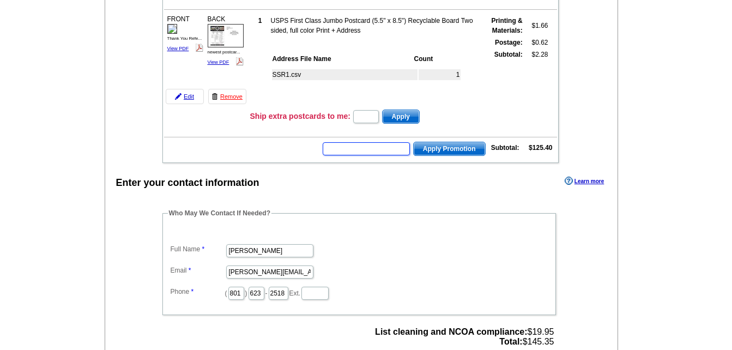
click at [348, 152] on input "text" at bounding box center [365, 148] width 87 height 13
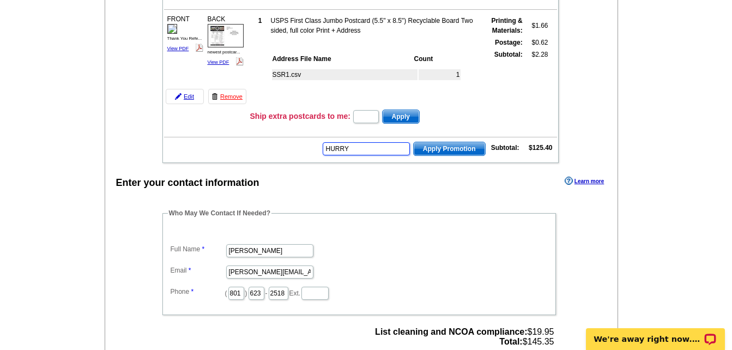
scroll to position [0, 0]
type input "HURRY40"
click at [442, 146] on span "Apply Promotion" at bounding box center [448, 148] width 71 height 13
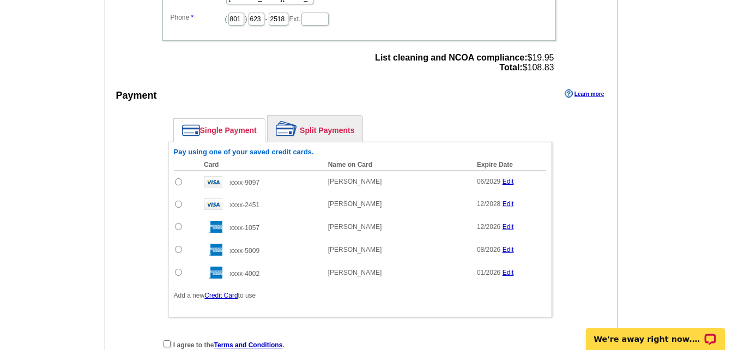
scroll to position [980, 0]
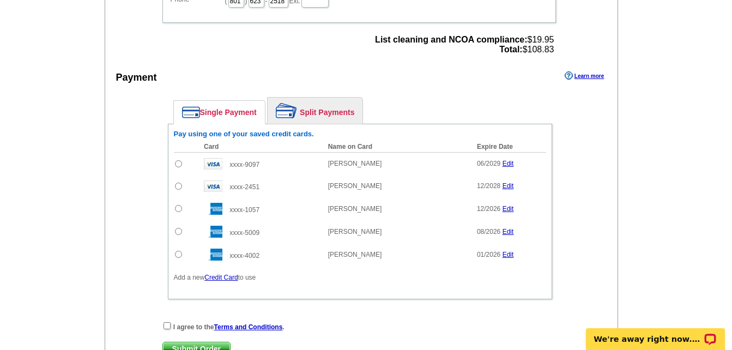
click at [177, 165] on input "radio" at bounding box center [178, 163] width 7 height 7
radio input "true"
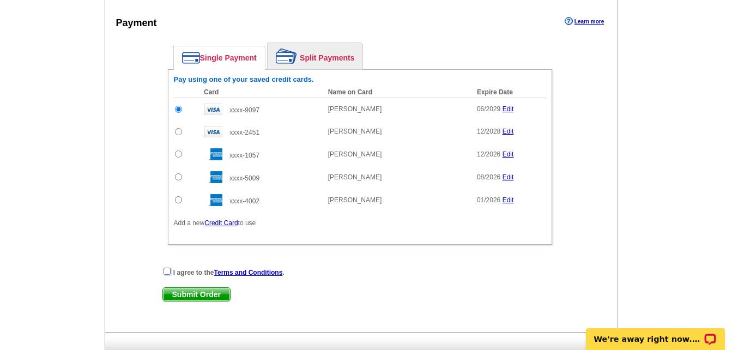
click at [167, 273] on input "checkbox" at bounding box center [166, 270] width 7 height 7
checkbox input "true"
click at [191, 294] on span "Submit Order" at bounding box center [196, 294] width 67 height 13
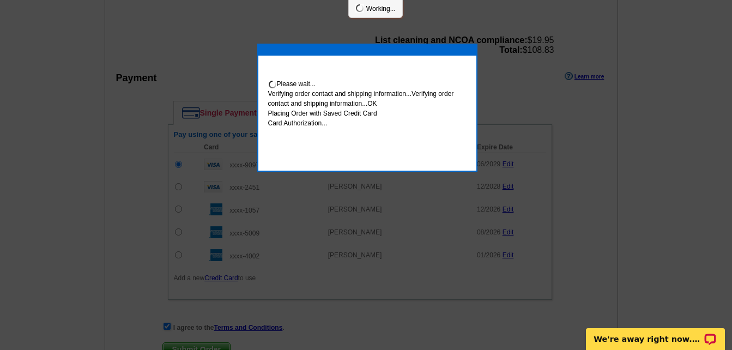
scroll to position [1090, 0]
